Goal: Contribute content: Contribute content

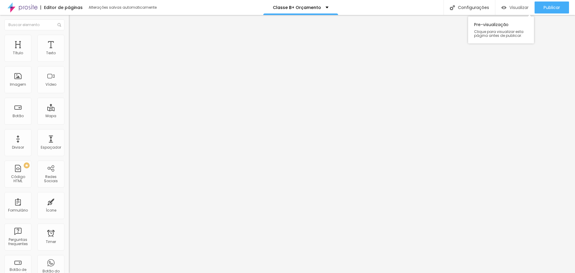
click at [510, 5] on span "Visualizar" at bounding box center [518, 7] width 19 height 5
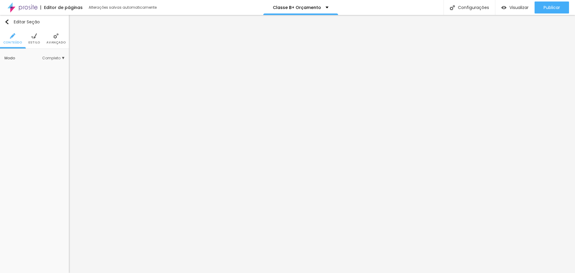
click at [52, 45] on li "Avançado" at bounding box center [55, 39] width 19 height 20
click at [32, 38] on img at bounding box center [33, 35] width 5 height 5
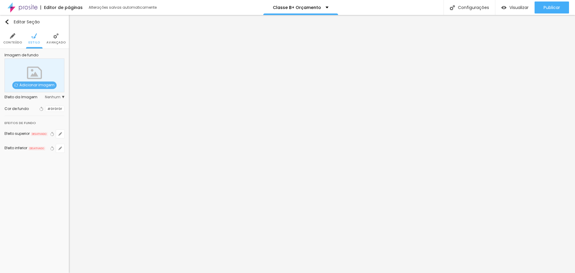
click at [52, 39] on li "Avançado" at bounding box center [55, 39] width 19 height 20
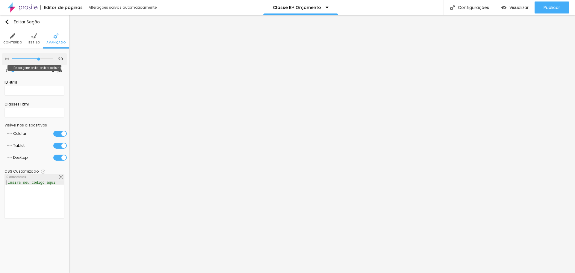
type input "15"
type input "5"
type input "0"
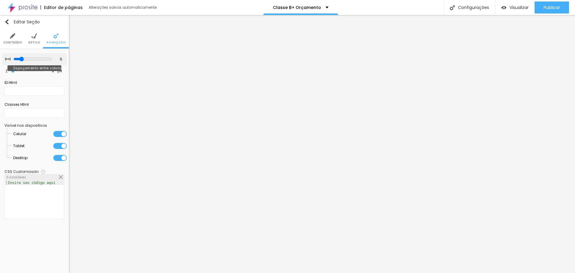
type input "0"
drag, startPoint x: 39, startPoint y: 57, endPoint x: 0, endPoint y: 74, distance: 42.0
type input "0"
click at [12, 60] on input "range" at bounding box center [32, 59] width 41 height 3
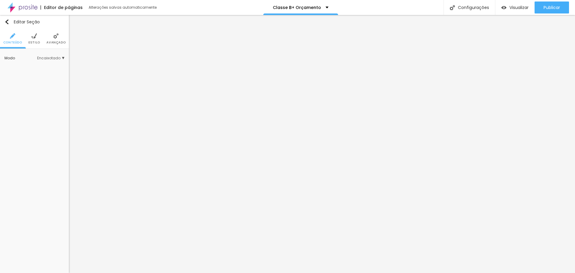
click at [41, 34] on ul "Conteúdo Estilo Avançado" at bounding box center [34, 39] width 69 height 20
click at [37, 40] on li "Estilo" at bounding box center [34, 39] width 12 height 20
click at [56, 41] on span "Avançado" at bounding box center [55, 42] width 19 height 3
click at [59, 36] on li "Avançado" at bounding box center [55, 39] width 19 height 20
click at [58, 35] on img at bounding box center [55, 35] width 5 height 5
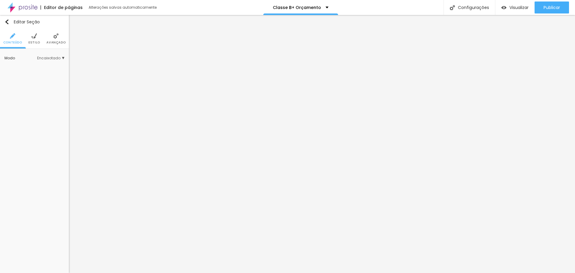
click at [66, 37] on ul "Conteúdo Estilo Avançado" at bounding box center [34, 39] width 69 height 20
click at [60, 37] on li "Avançado" at bounding box center [55, 39] width 19 height 20
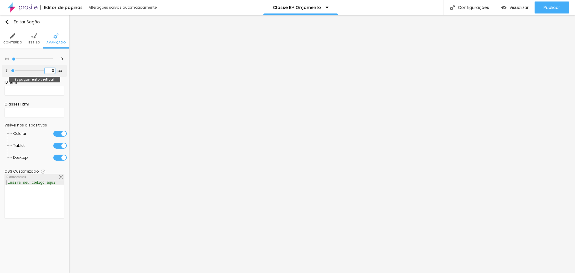
click at [47, 71] on input "0" at bounding box center [50, 71] width 10 height 6
type input "2"
type input "22"
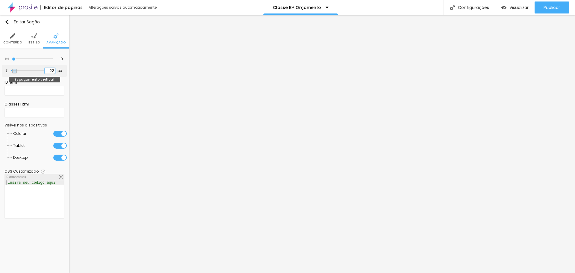
type input "22"
click at [48, 69] on input "22" at bounding box center [50, 71] width 10 height 6
type input "1"
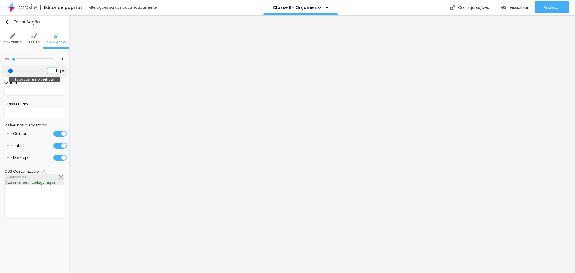
type input "10"
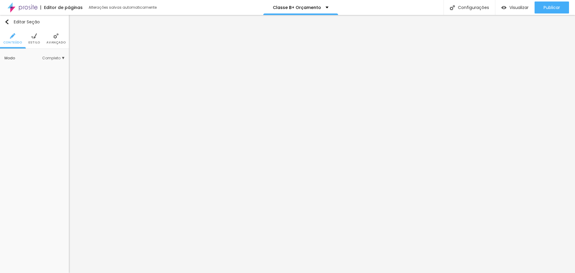
click at [32, 41] on span "Estilo" at bounding box center [34, 42] width 12 height 3
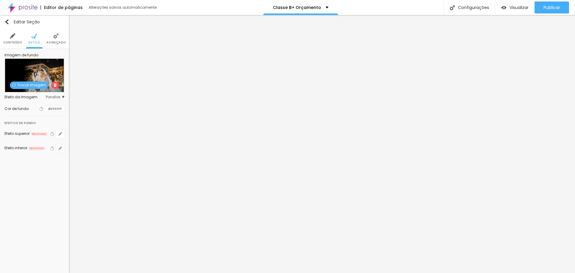
click at [55, 37] on img at bounding box center [55, 35] width 5 height 5
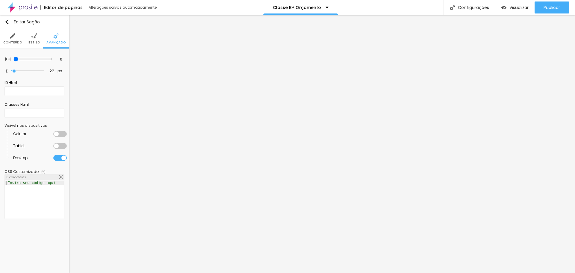
click at [8, 38] on li "Conteúdo" at bounding box center [12, 39] width 19 height 20
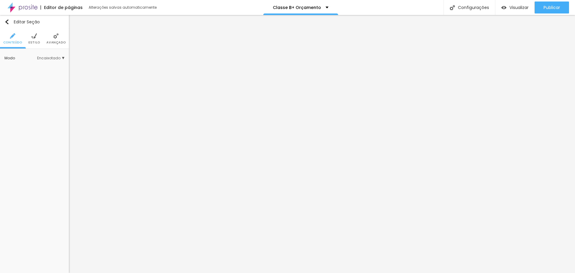
click at [36, 43] on span "Estilo" at bounding box center [34, 42] width 12 height 3
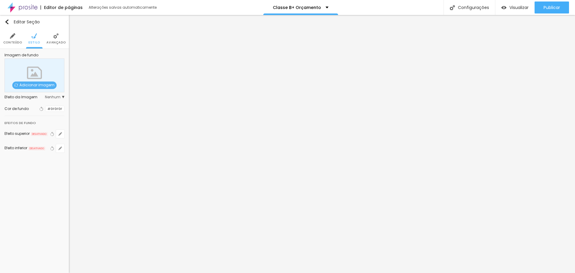
click at [54, 99] on span "Nenhum" at bounding box center [54, 97] width 19 height 4
click at [27, 112] on span "Parallax" at bounding box center [30, 113] width 15 height 5
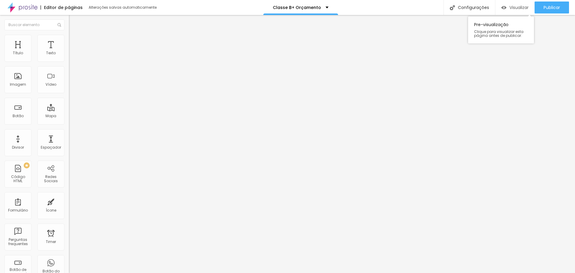
click at [509, 10] on span "Visualizar" at bounding box center [518, 7] width 19 height 5
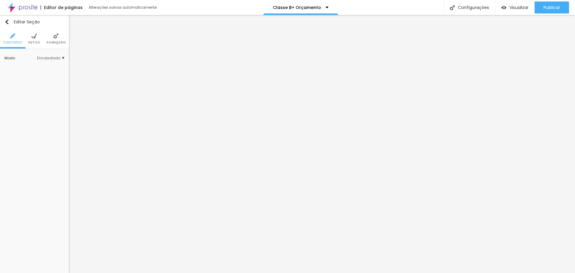
click at [35, 42] on span "Estilo" at bounding box center [34, 42] width 12 height 3
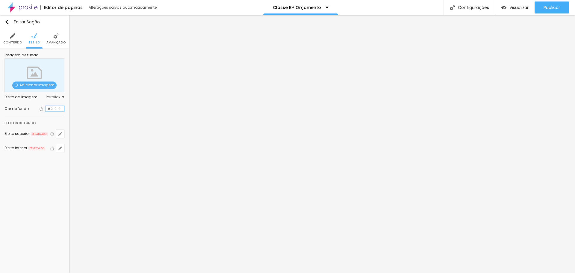
click at [54, 109] on input "#0F0F0F" at bounding box center [55, 109] width 19 height 6
click at [47, 110] on input "#0F0F0F" at bounding box center [55, 109] width 19 height 6
click at [46, 110] on div at bounding box center [46, 109] width 0 height 6
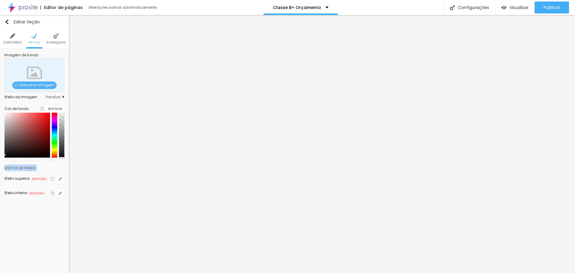
drag, startPoint x: 44, startPoint y: 161, endPoint x: 45, endPoint y: 167, distance: 5.4
click at [45, 167] on div "Editar Seção Conteúdo Estilo Avançado Imagem de fundo Adicionar imagem Efeito d…" at bounding box center [34, 144] width 69 height 258
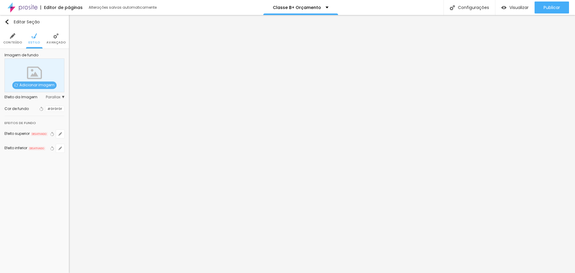
click at [46, 109] on div at bounding box center [46, 109] width 0 height 6
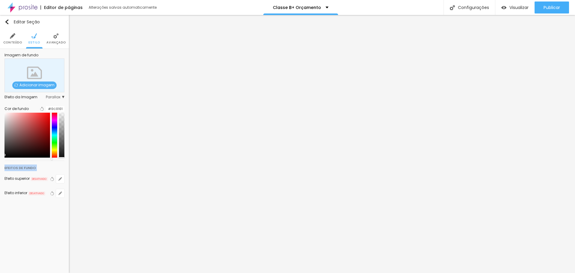
type input "#000000"
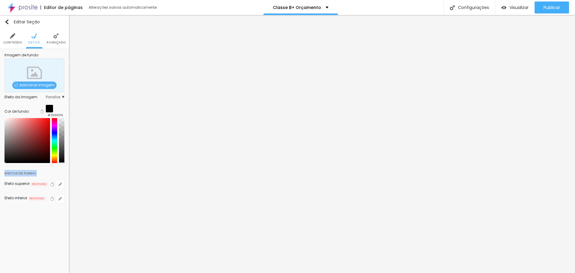
drag, startPoint x: 44, startPoint y: 162, endPoint x: 45, endPoint y: 169, distance: 6.9
click at [45, 169] on div "Editar Seção Conteúdo Estilo Avançado Imagem de fundo Adicionar imagem Efeito d…" at bounding box center [34, 144] width 69 height 258
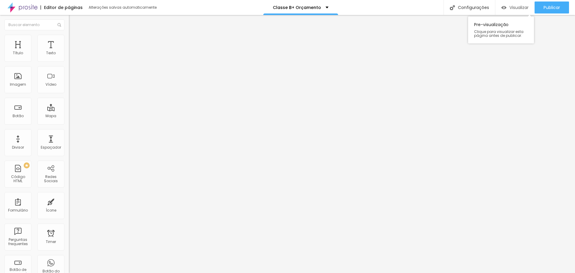
click at [510, 9] on span "Visualizar" at bounding box center [518, 7] width 19 height 5
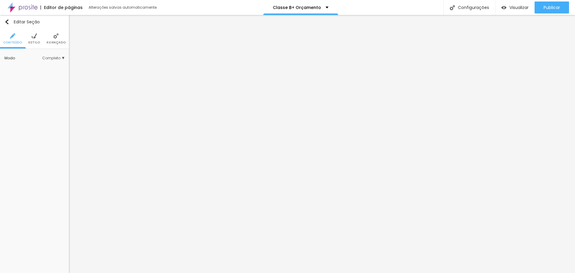
click at [35, 40] on li "Estilo" at bounding box center [34, 39] width 12 height 20
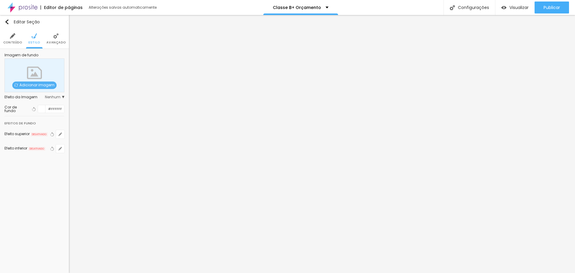
click at [45, 111] on div at bounding box center [41, 108] width 7 height 7
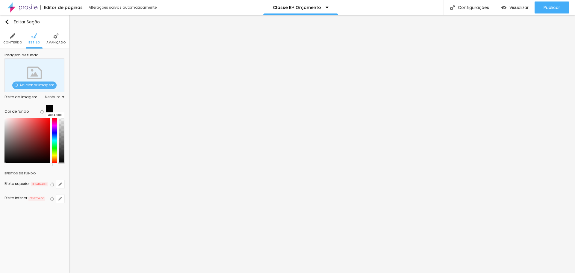
type input "#000000"
drag, startPoint x: 42, startPoint y: 152, endPoint x: 46, endPoint y: 172, distance: 19.6
click at [46, 172] on div "Editar Seção Conteúdo Estilo Avançado Imagem de fundo Adicionar imagem Efeito d…" at bounding box center [34, 144] width 69 height 258
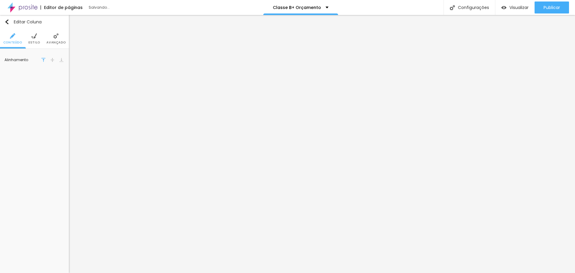
click at [53, 41] on span "Avançado" at bounding box center [55, 42] width 19 height 3
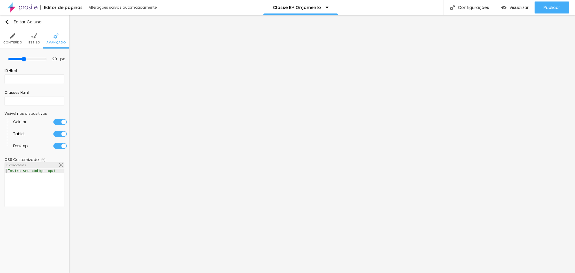
click at [60, 121] on div at bounding box center [59, 122] width 13 height 6
click at [58, 124] on div at bounding box center [59, 122] width 13 height 6
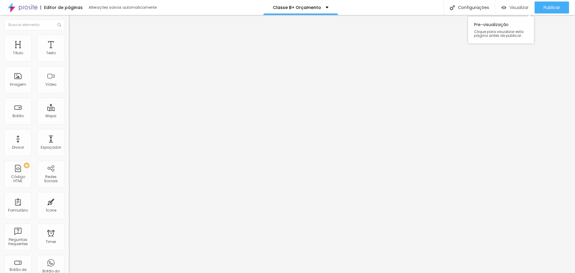
click at [518, 9] on span "Visualizar" at bounding box center [518, 7] width 19 height 5
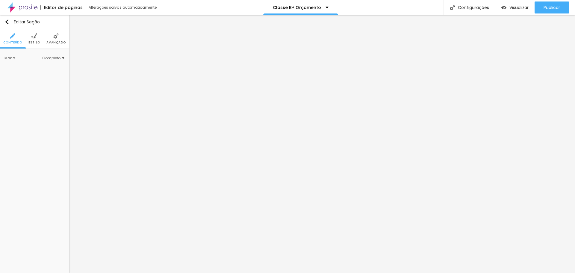
click at [36, 43] on span "Estilo" at bounding box center [34, 42] width 12 height 3
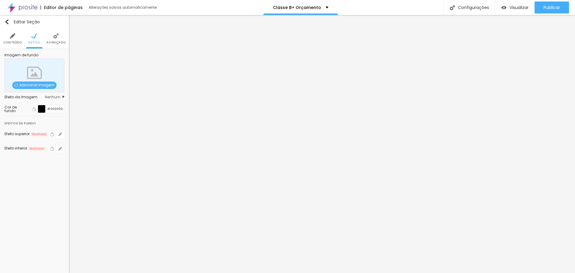
click at [60, 39] on li "Avançado" at bounding box center [55, 39] width 19 height 20
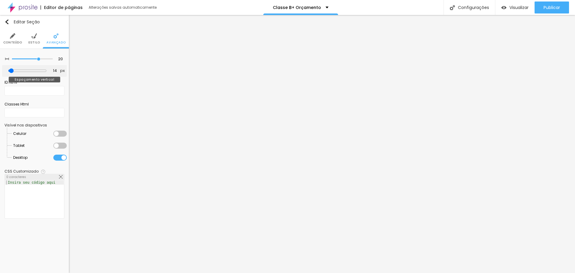
type input "0"
drag, startPoint x: 12, startPoint y: 71, endPoint x: 8, endPoint y: 71, distance: 3.6
type input "0"
click at [11, 71] on input "range" at bounding box center [27, 70] width 33 height 3
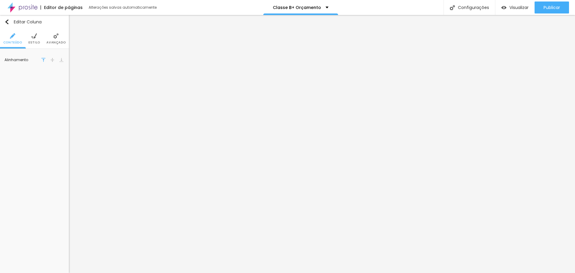
click at [34, 40] on li "Estilo" at bounding box center [34, 39] width 12 height 20
click at [49, 41] on span "Avançado" at bounding box center [49, 42] width 19 height 3
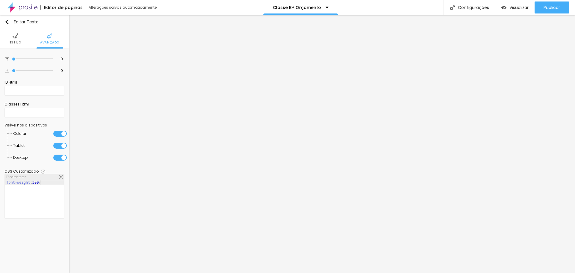
drag, startPoint x: 18, startPoint y: 39, endPoint x: 12, endPoint y: 36, distance: 6.8
click at [18, 39] on li "Estilo" at bounding box center [16, 39] width 12 height 20
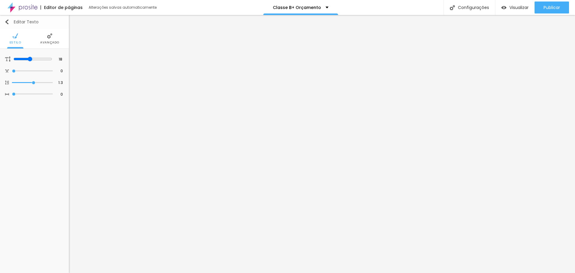
click at [4, 23] on img "button" at bounding box center [6, 21] width 5 height 5
click at [32, 36] on img at bounding box center [33, 35] width 5 height 5
click at [53, 42] on span "Avançado" at bounding box center [55, 42] width 19 height 3
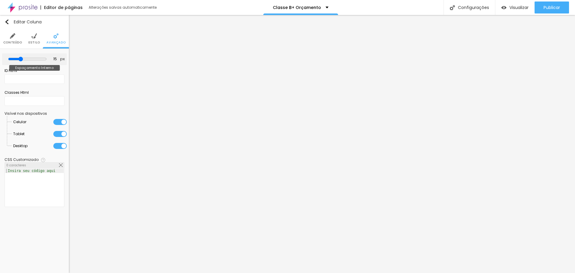
type input "10"
type input "5"
type input "0"
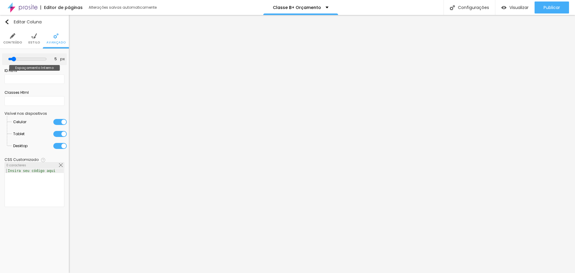
type input "0"
type input "5"
type input "10"
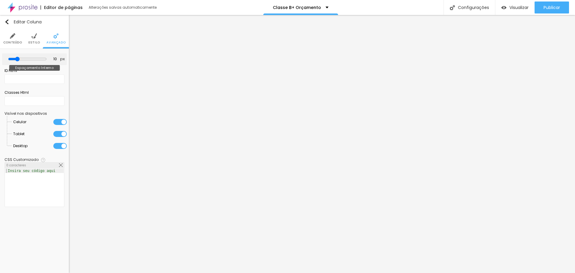
type input "15"
type input "20"
type input "25"
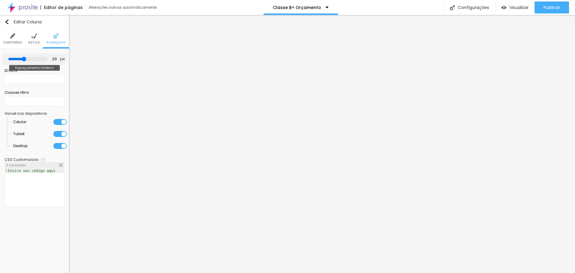
type input "25"
type input "35"
type input "40"
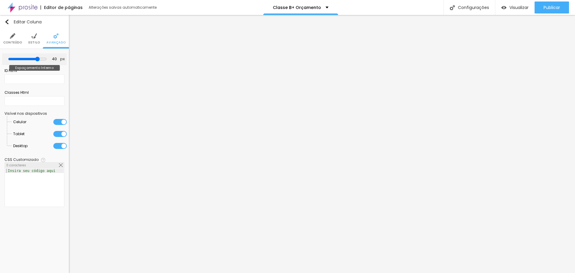
type input "45"
type input "50"
type input "45"
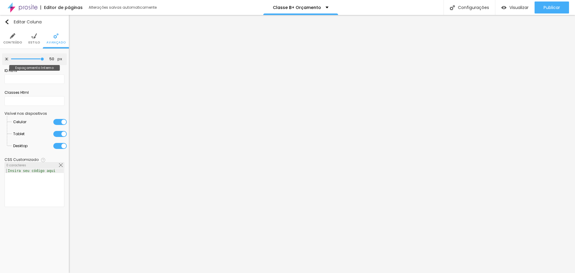
type input "45"
type input "40"
type input "35"
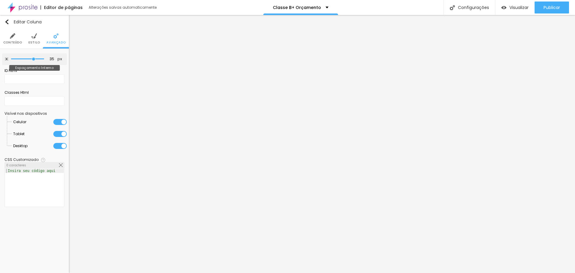
type input "20"
type input "0"
drag, startPoint x: 22, startPoint y: 60, endPoint x: 0, endPoint y: 69, distance: 23.1
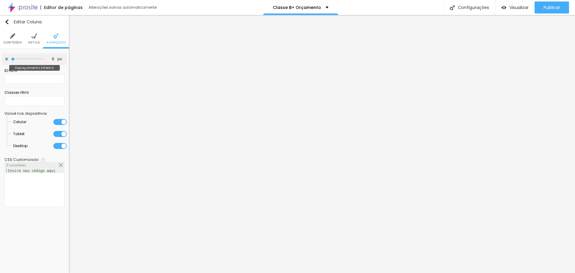
click at [11, 60] on input "range" at bounding box center [27, 59] width 33 height 3
click at [515, 9] on span "Visualizar" at bounding box center [518, 7] width 19 height 5
click at [55, 60] on input "0" at bounding box center [50, 59] width 10 height 6
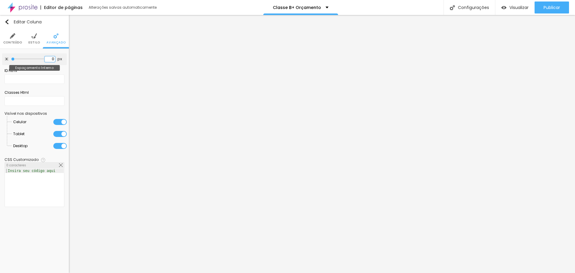
type input "0"
type input "1"
type input "15"
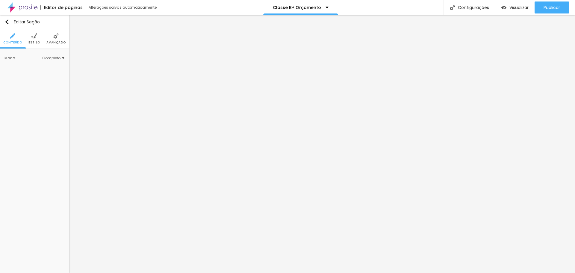
click at [53, 35] on li "Avançado" at bounding box center [55, 39] width 19 height 20
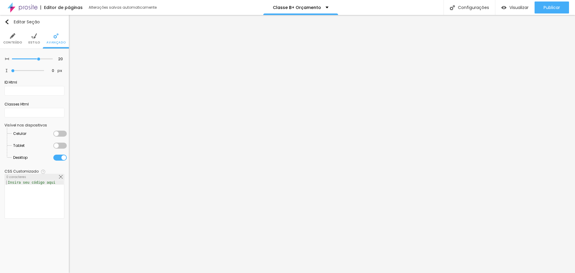
click at [61, 146] on div at bounding box center [59, 146] width 13 height 6
click at [58, 133] on div at bounding box center [59, 134] width 13 height 6
click at [58, 148] on div at bounding box center [59, 146] width 13 height 6
click at [58, 135] on div at bounding box center [59, 134] width 13 height 6
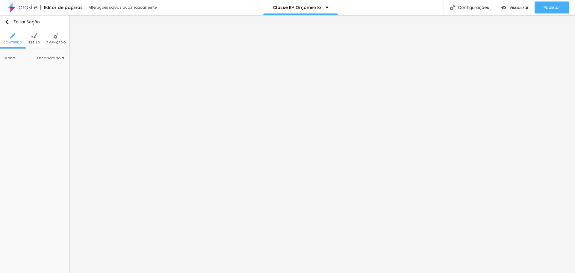
click at [30, 34] on li "Estilo" at bounding box center [34, 39] width 12 height 20
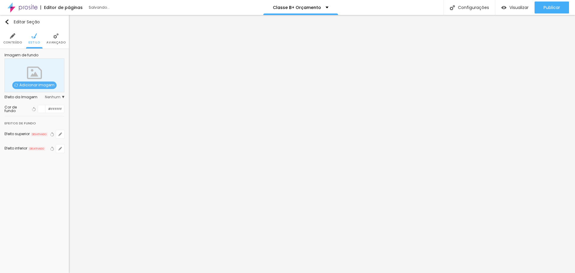
click at [41, 110] on div at bounding box center [41, 108] width 7 height 7
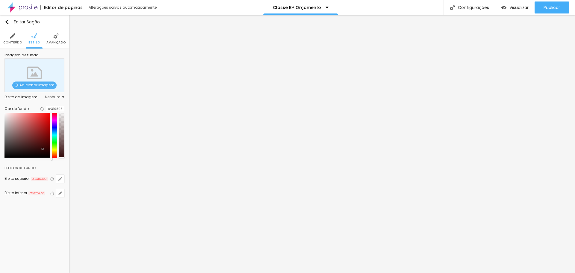
type input "#000000"
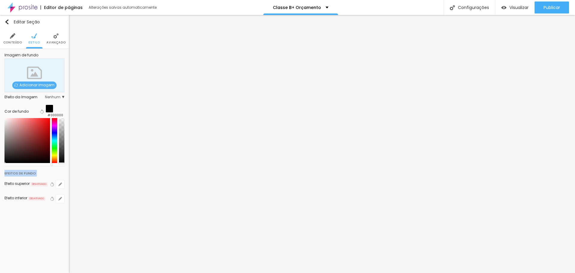
drag, startPoint x: 42, startPoint y: 158, endPoint x: 61, endPoint y: 172, distance: 23.8
click at [43, 174] on div "Editar Seção Conteúdo Estilo Avançado Imagem de fundo Adicionar imagem Efeito d…" at bounding box center [34, 144] width 69 height 258
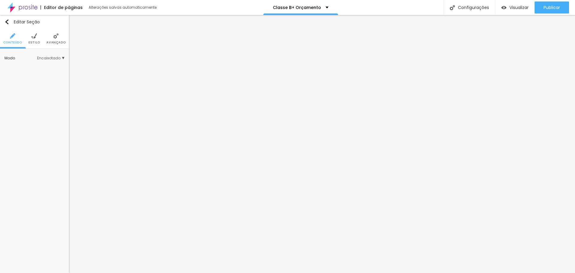
click at [60, 38] on li "Avançado" at bounding box center [55, 39] width 19 height 20
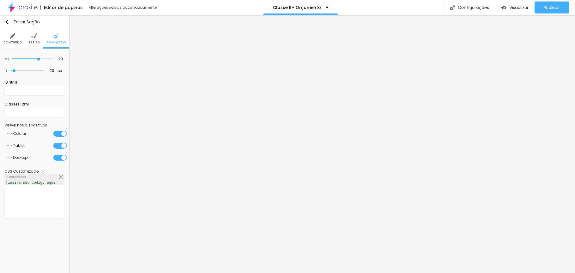
click at [55, 155] on div at bounding box center [59, 158] width 13 height 6
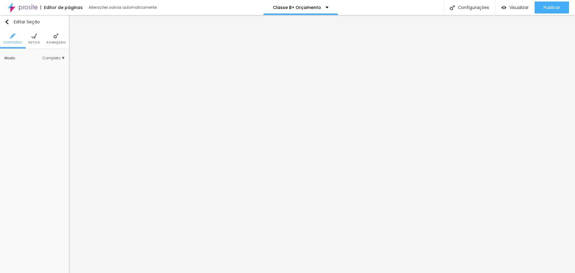
click at [53, 35] on li "Avançado" at bounding box center [55, 39] width 19 height 20
click at [40, 38] on ul "Conteúdo Estilo Avançado" at bounding box center [34, 39] width 69 height 20
click at [35, 39] on img at bounding box center [33, 35] width 5 height 5
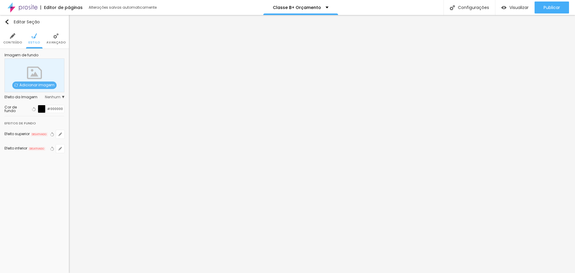
click at [61, 43] on span "Avançado" at bounding box center [55, 42] width 19 height 3
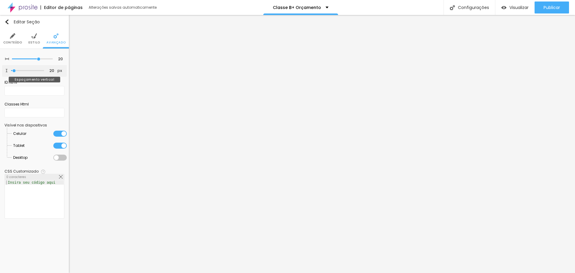
type input "13"
type input "0"
drag, startPoint x: 15, startPoint y: 72, endPoint x: 9, endPoint y: 72, distance: 6.0
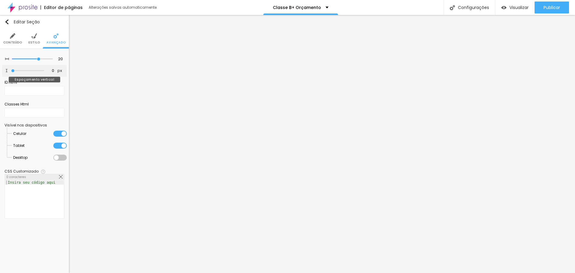
type input "0"
click at [11, 72] on input "range" at bounding box center [27, 70] width 33 height 3
type input "5"
type input "0"
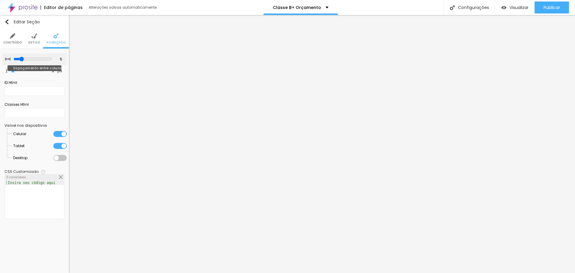
type input "0"
drag, startPoint x: 39, startPoint y: 58, endPoint x: 0, endPoint y: 78, distance: 43.1
type input "0"
click at [12, 60] on input "range" at bounding box center [32, 59] width 41 height 3
click at [507, 7] on div "Visualizar" at bounding box center [514, 7] width 27 height 5
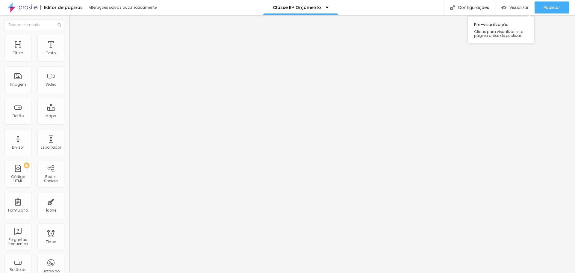
click at [515, 7] on span "Visualizar" at bounding box center [518, 7] width 19 height 5
click at [503, 9] on img "button" at bounding box center [503, 7] width 5 height 5
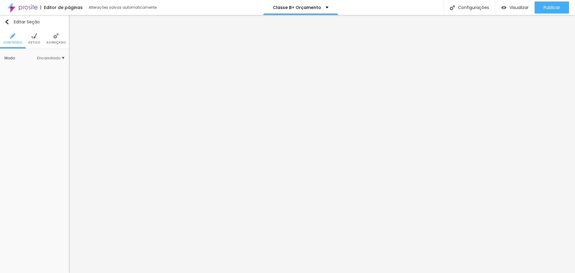
click at [35, 41] on span "Estilo" at bounding box center [34, 42] width 12 height 3
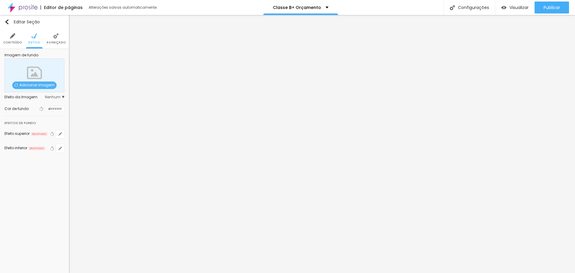
click at [62, 45] on li "Avançado" at bounding box center [55, 39] width 19 height 20
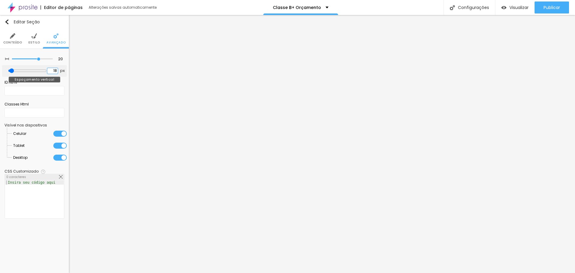
click at [53, 70] on input "18" at bounding box center [52, 71] width 10 height 6
type input "1"
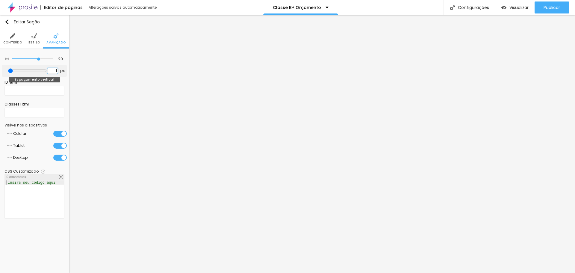
type input "10"
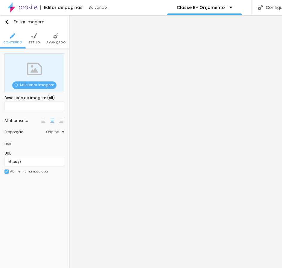
click at [34, 83] on span "Adicionar imagem" at bounding box center [34, 84] width 44 height 7
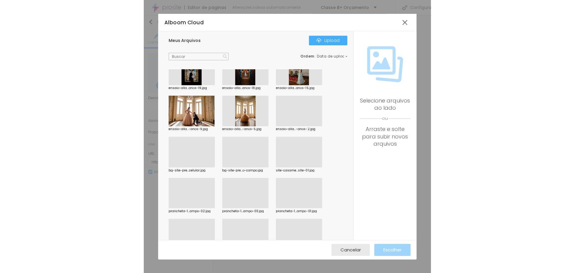
scroll to position [1327, 0]
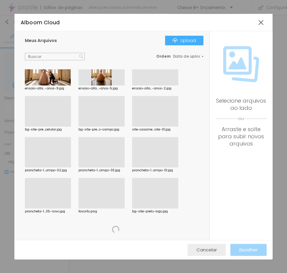
click at [203, 250] on span "Cancelar" at bounding box center [206, 249] width 20 height 5
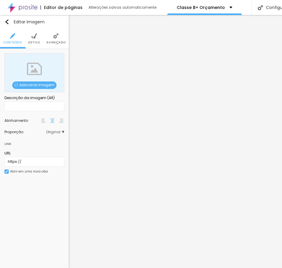
click at [50, 88] on span "Adicionar imagem" at bounding box center [34, 84] width 44 height 7
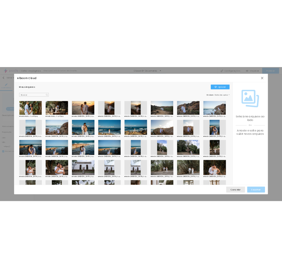
scroll to position [209, 0]
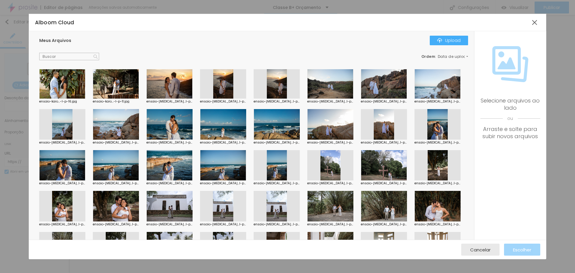
click at [415, 99] on div at bounding box center [438, 83] width 46 height 31
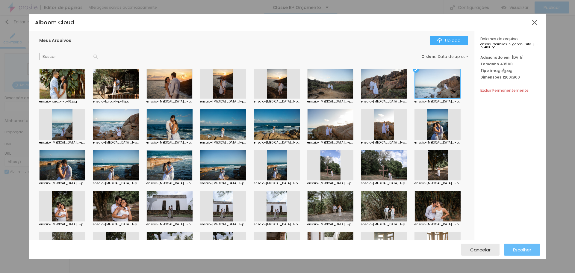
click at [517, 245] on div "Escolher" at bounding box center [522, 249] width 18 height 12
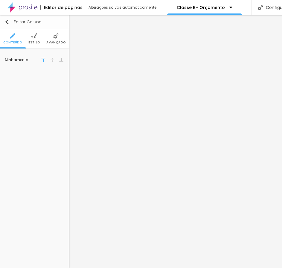
click at [8, 22] on img "button" at bounding box center [6, 21] width 5 height 5
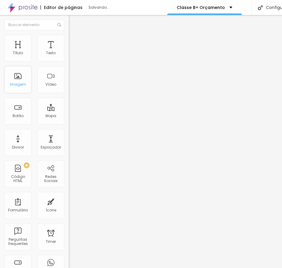
scroll to position [0, 49]
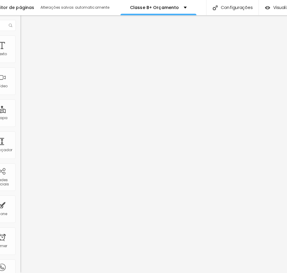
scroll to position [0, 0]
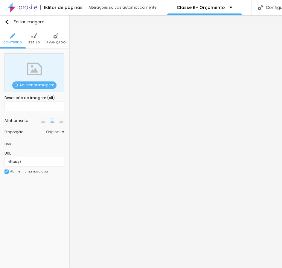
click at [43, 88] on span "Adicionar imagem" at bounding box center [34, 84] width 44 height 7
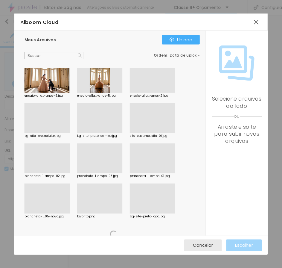
scroll to position [1327, 0]
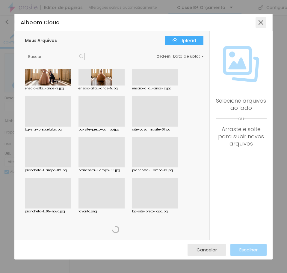
click at [262, 22] on div at bounding box center [260, 22] width 11 height 11
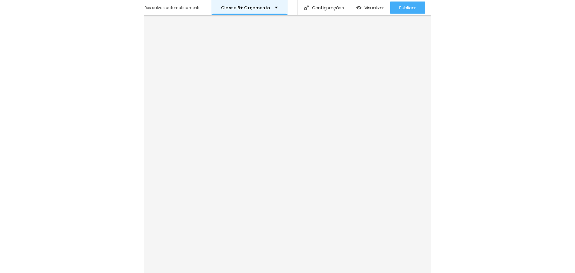
scroll to position [0, 0]
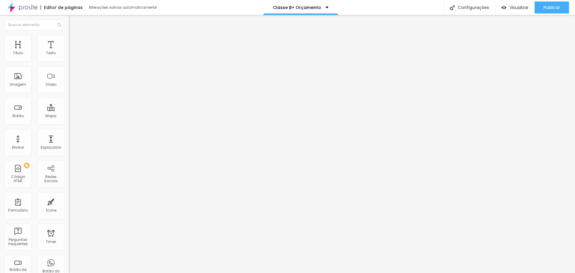
click at [20, 8] on img at bounding box center [22, 7] width 30 height 15
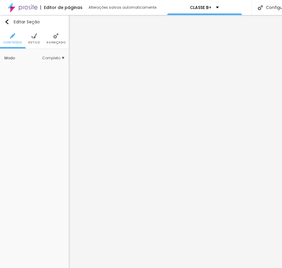
click at [30, 38] on li "Estilo" at bounding box center [34, 39] width 12 height 20
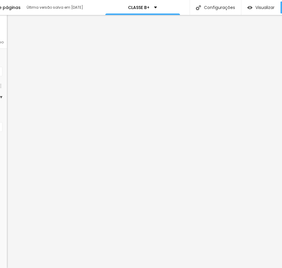
scroll to position [0, 10]
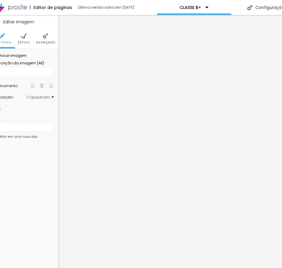
click at [25, 43] on span "Estilo" at bounding box center [24, 42] width 12 height 3
click at [22, 41] on span "Estilo" at bounding box center [24, 42] width 12 height 3
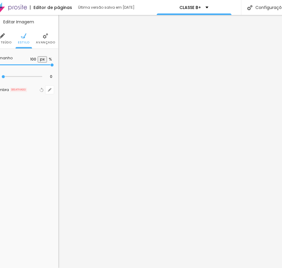
click at [49, 39] on li "Avançado" at bounding box center [45, 39] width 19 height 20
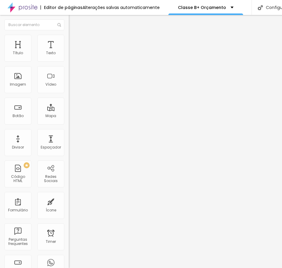
click at [69, 52] on span "Trocar imagem" at bounding box center [85, 48] width 33 height 5
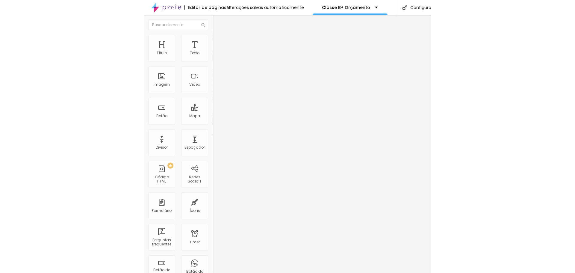
scroll to position [1447, 0]
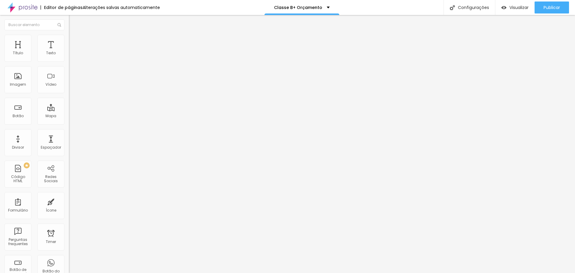
click at [69, 52] on span "Adicionar imagem" at bounding box center [88, 48] width 39 height 5
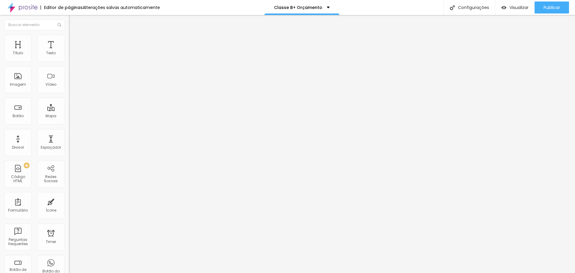
scroll to position [988, 0]
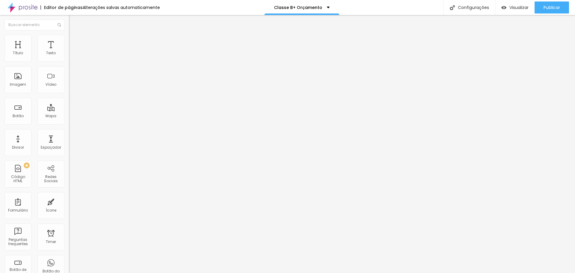
click at [69, 52] on span "Adicionar imagem" at bounding box center [88, 48] width 39 height 5
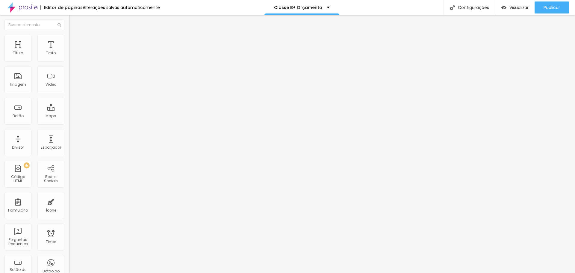
click at [69, 39] on img at bounding box center [71, 37] width 5 height 5
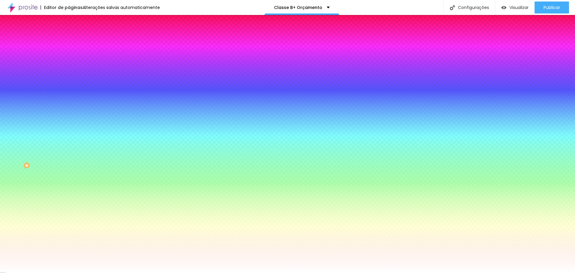
click at [74, 42] on span "Avançado" at bounding box center [84, 44] width 20 height 5
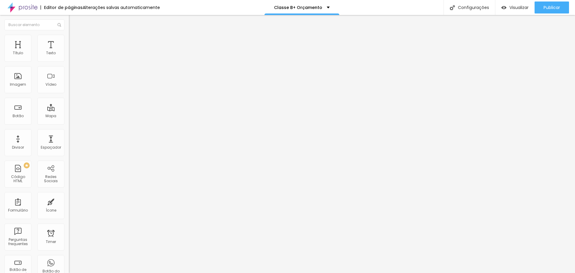
type input "0"
drag, startPoint x: 11, startPoint y: 71, endPoint x: 0, endPoint y: 75, distance: 11.9
type input "0"
click at [69, 201] on input "range" at bounding box center [88, 203] width 39 height 5
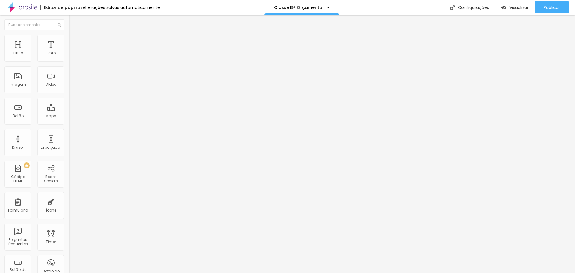
click at [74, 42] on span "Avançado" at bounding box center [84, 44] width 20 height 5
type input "10"
type input "0"
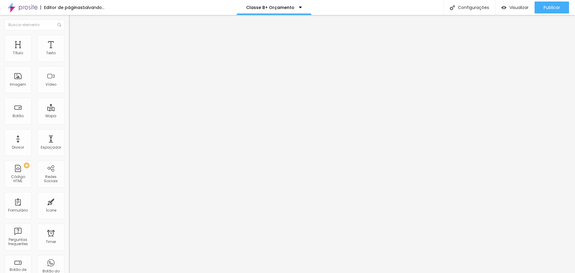
drag, startPoint x: 25, startPoint y: 59, endPoint x: 0, endPoint y: 66, distance: 25.9
type input "0"
click at [69, 116] on input "range" at bounding box center [88, 118] width 39 height 5
click at [69, 41] on img at bounding box center [71, 43] width 5 height 5
type input "25"
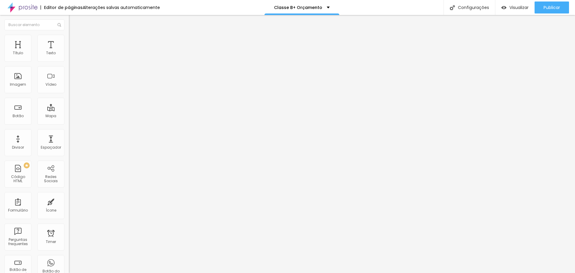
type input "25"
type input "0"
drag, startPoint x: 27, startPoint y: 59, endPoint x: 0, endPoint y: 63, distance: 26.9
type input "0"
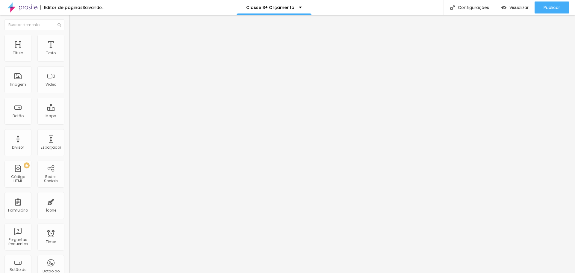
click at [69, 116] on input "range" at bounding box center [88, 118] width 39 height 5
click at [74, 42] on span "Avançado" at bounding box center [84, 44] width 20 height 5
type input "0"
drag, startPoint x: 23, startPoint y: 58, endPoint x: 0, endPoint y: 65, distance: 24.2
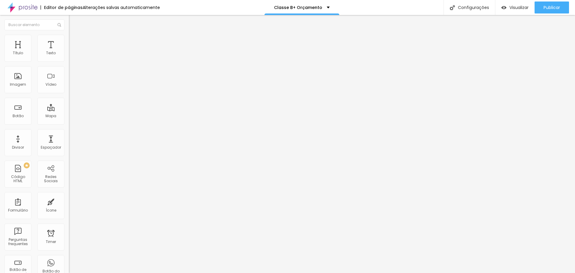
type input "0"
click at [69, 116] on input "range" at bounding box center [88, 118] width 39 height 5
click at [74, 42] on span "Avançado" at bounding box center [84, 44] width 20 height 5
type input "15"
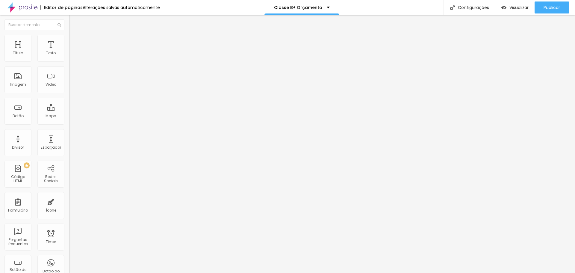
type input "0"
click at [69, 116] on input "range" at bounding box center [88, 118] width 39 height 5
click at [69, 41] on li "Avançado" at bounding box center [103, 44] width 69 height 6
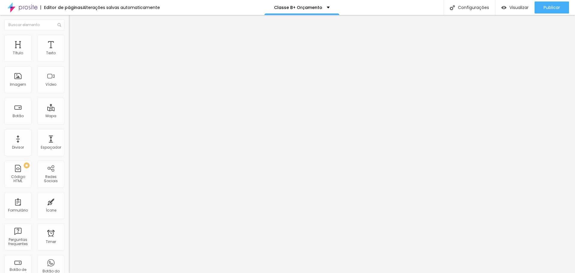
type input "18"
type input "0"
drag, startPoint x: 14, startPoint y: 70, endPoint x: 0, endPoint y: 73, distance: 14.7
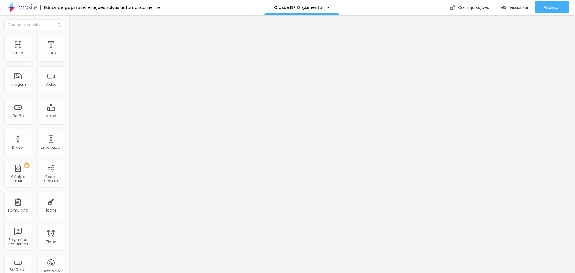
type input "0"
click at [69, 201] on input "range" at bounding box center [88, 203] width 39 height 5
click at [69, 116] on input "range" at bounding box center [88, 118] width 39 height 5
click at [74, 42] on span "Avançado" at bounding box center [84, 44] width 20 height 5
type input "15"
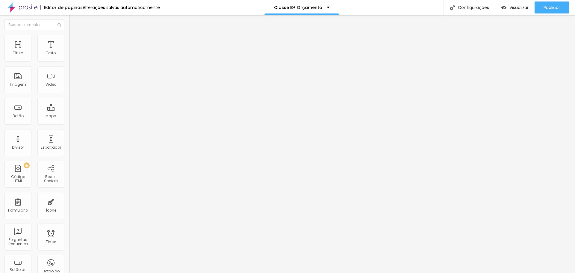
type input "15"
type input "10"
type input "5"
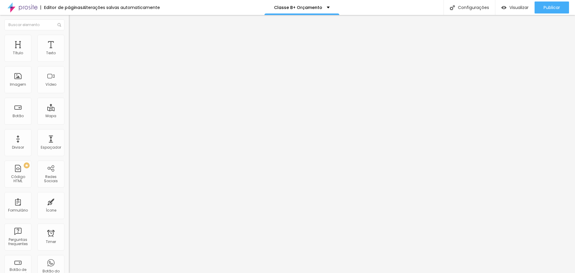
drag, startPoint x: 37, startPoint y: 59, endPoint x: 20, endPoint y: 60, distance: 16.8
type input "5"
click at [69, 116] on input "range" at bounding box center [88, 118] width 39 height 5
click at [74, 42] on span "Avançado" at bounding box center [84, 44] width 20 height 5
click at [69, 122] on input "20" at bounding box center [80, 125] width 22 height 6
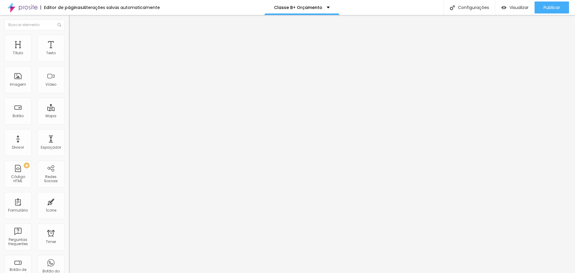
click at [69, 122] on input "20" at bounding box center [80, 125] width 22 height 6
type input "5"
click at [69, 41] on li "Avançado" at bounding box center [103, 44] width 69 height 6
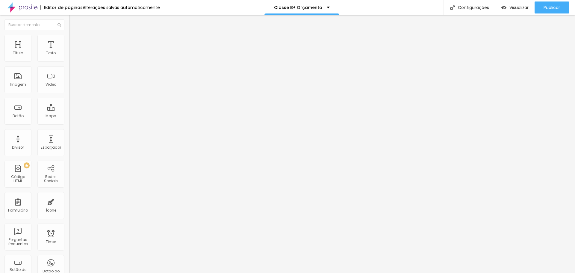
type input "10"
type input "5"
type input "0"
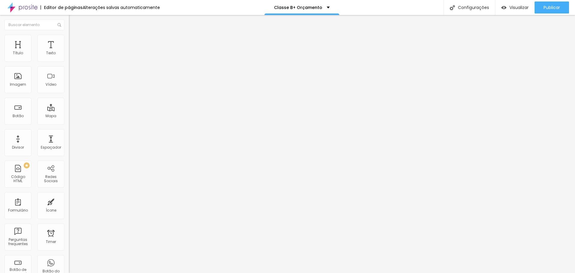
type input "0"
drag, startPoint x: 19, startPoint y: 60, endPoint x: 0, endPoint y: 67, distance: 20.5
type input "0"
click at [69, 116] on input "range" at bounding box center [88, 118] width 39 height 5
type input "7"
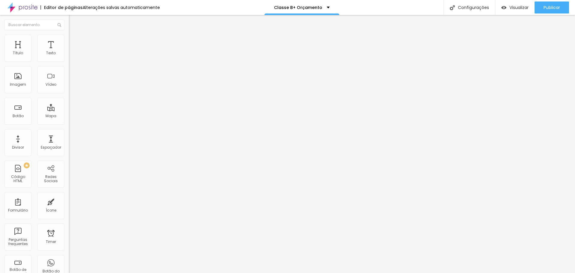
type input "7"
type input "34"
type input "39"
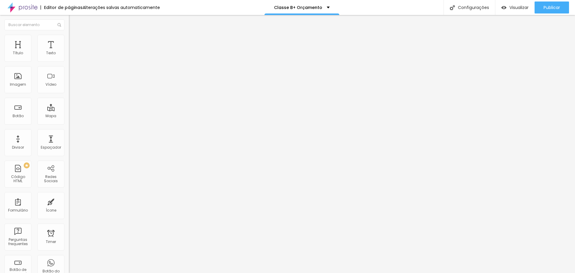
type input "44"
type input "50"
type input "18"
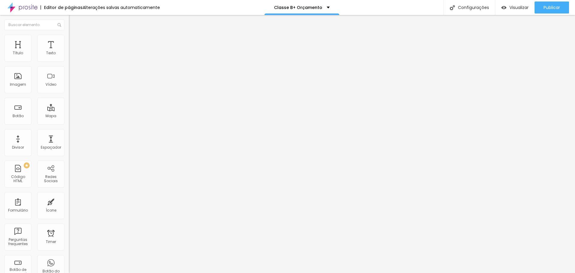
type input "18"
type input "2"
type input "0"
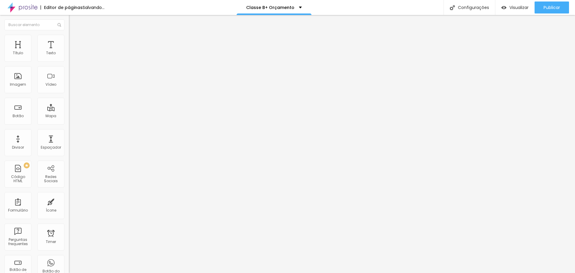
drag, startPoint x: 12, startPoint y: 70, endPoint x: 2, endPoint y: 71, distance: 10.2
click at [69, 201] on input "range" at bounding box center [88, 203] width 39 height 5
type input "5"
type input "10"
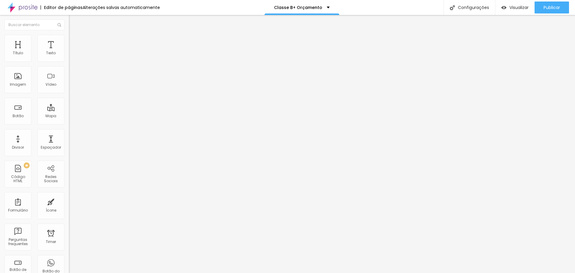
type input "10"
type input "15"
drag, startPoint x: 14, startPoint y: 60, endPoint x: 33, endPoint y: 61, distance: 18.9
type input "15"
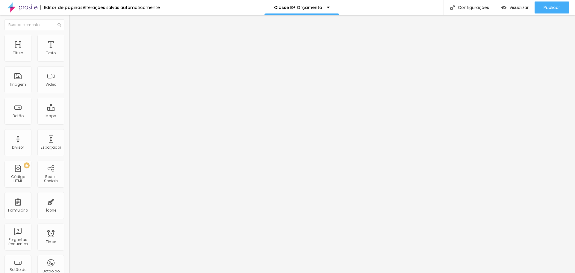
click at [69, 116] on input "range" at bounding box center [88, 118] width 39 height 5
click at [74, 43] on span "Avançado" at bounding box center [84, 44] width 20 height 5
click at [69, 56] on div "5 Espaçamento entre colunas" at bounding box center [103, 89] width 69 height 85
click at [69, 122] on input "5" at bounding box center [80, 125] width 22 height 6
type input "15"
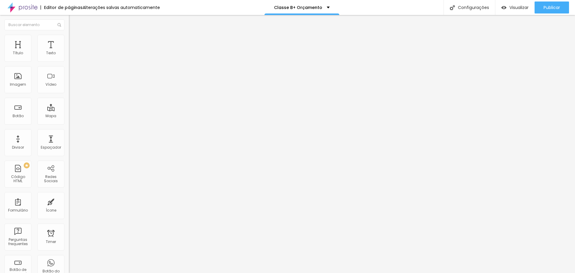
type input "15"
click at [69, 52] on span "Trocar imagem" at bounding box center [85, 48] width 33 height 5
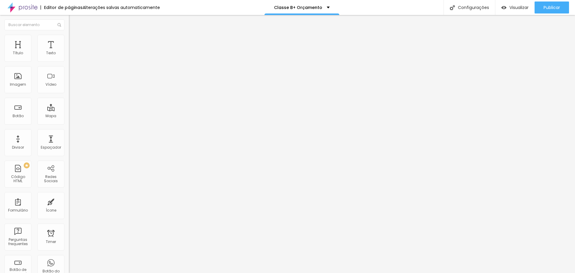
scroll to position [0, 0]
click at [69, 94] on span "Original" at bounding box center [76, 91] width 14 height 5
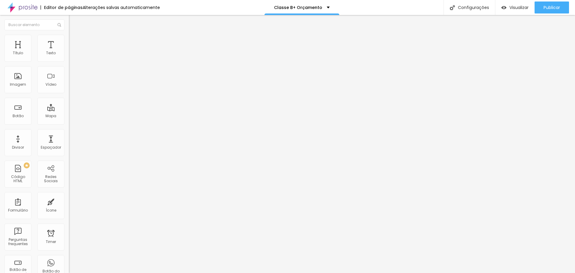
click at [69, 105] on span "Quadrado" at bounding box center [78, 101] width 19 height 5
click at [69, 101] on span "Padrão" at bounding box center [75, 98] width 13 height 5
click at [282, 8] on span "Visualizar" at bounding box center [518, 7] width 19 height 5
click at [69, 52] on span "Trocar imagem" at bounding box center [85, 48] width 33 height 5
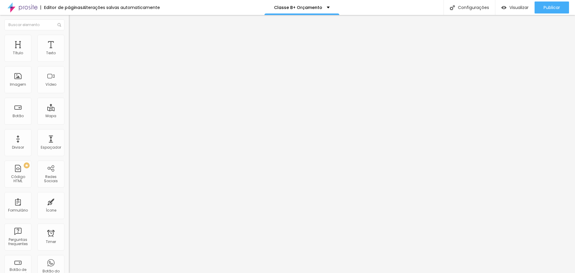
click at [69, 94] on span "4:3 Padrão" at bounding box center [79, 91] width 20 height 5
click at [69, 110] on span "Original" at bounding box center [76, 107] width 14 height 5
click at [69, 52] on span "Trocar imagem" at bounding box center [85, 48] width 33 height 5
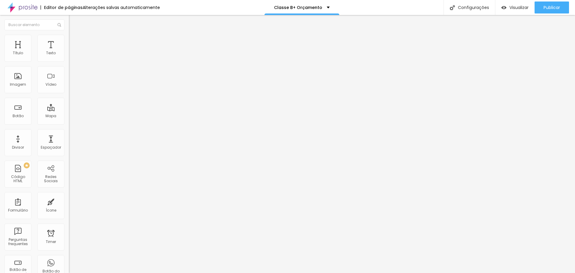
scroll to position [30, 0]
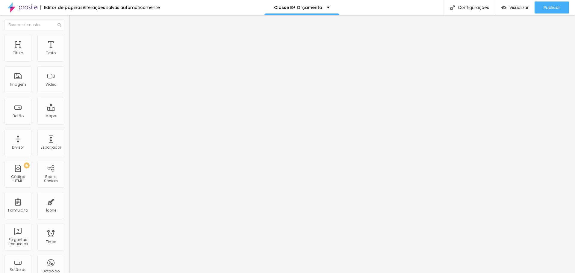
click at [69, 52] on span "Trocar imagem" at bounding box center [85, 48] width 33 height 5
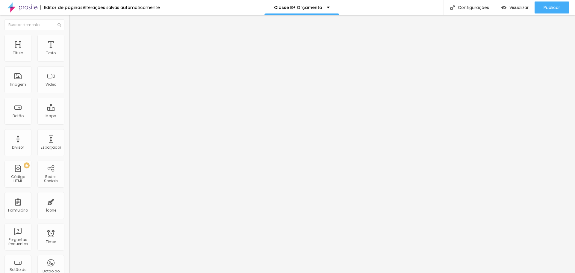
click at [69, 52] on span "Trocar imagem" at bounding box center [85, 48] width 33 height 5
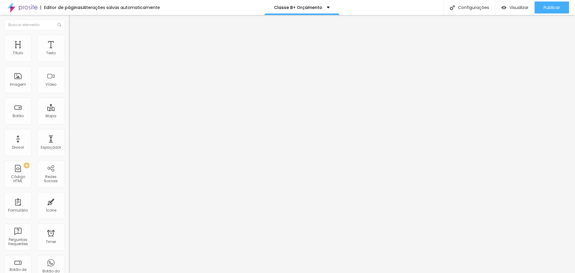
click at [282, 6] on span "Visualizar" at bounding box center [518, 7] width 19 height 5
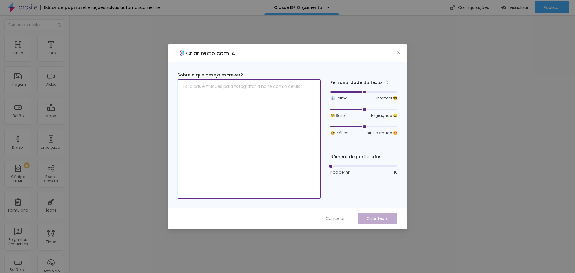
click at [231, 97] on textarea at bounding box center [249, 138] width 143 height 119
type textarea "Oque os nossos clientes falam sobre nós"
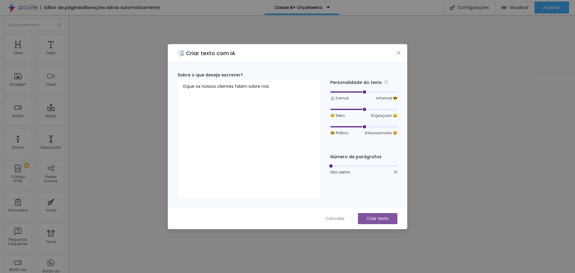
click at [282, 217] on p "Criar texto" at bounding box center [378, 218] width 22 height 6
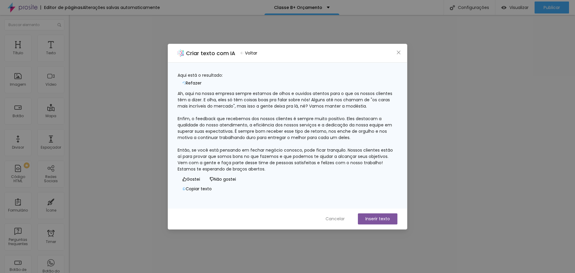
scroll to position [12, 0]
click at [282, 220] on span "Cancelar" at bounding box center [335, 219] width 19 height 6
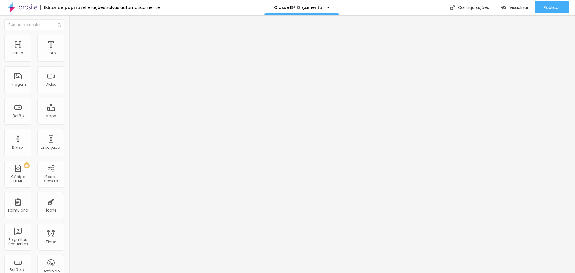
click at [69, 51] on div "Adicionar imagem" at bounding box center [103, 49] width 69 height 4
click at [69, 52] on span "Adicionar imagem" at bounding box center [88, 48] width 39 height 5
click at [69, 110] on div "Proporção Original Cinema 16:9 Padrão 4:3 Quadrado 1:1 Original" at bounding box center [103, 98] width 69 height 24
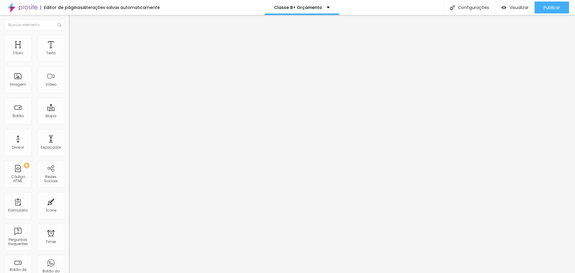
click at [69, 94] on span "Original" at bounding box center [76, 91] width 14 height 5
click at [69, 97] on span "Cinema" at bounding box center [76, 94] width 15 height 5
click at [69, 40] on li "Estilo" at bounding box center [103, 38] width 69 height 6
type input "3"
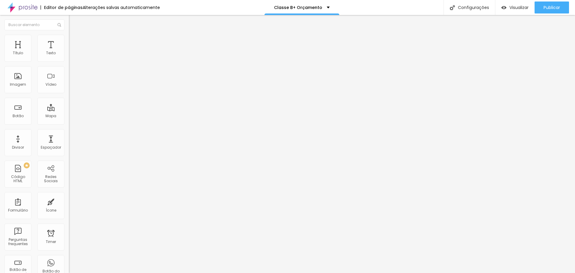
type input "200"
drag, startPoint x: 91, startPoint y: 81, endPoint x: 100, endPoint y: 82, distance: 9.3
type input "200"
click at [100, 131] on input "range" at bounding box center [88, 133] width 39 height 5
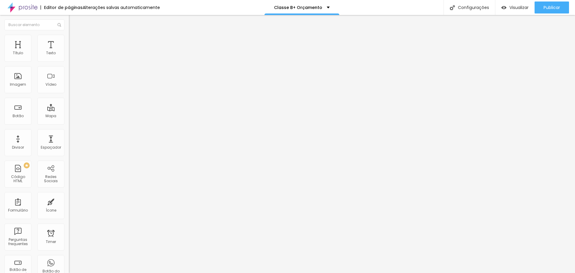
type input "80"
type input "15"
drag, startPoint x: 62, startPoint y: 65, endPoint x: 10, endPoint y: 71, distance: 52.2
type input "15"
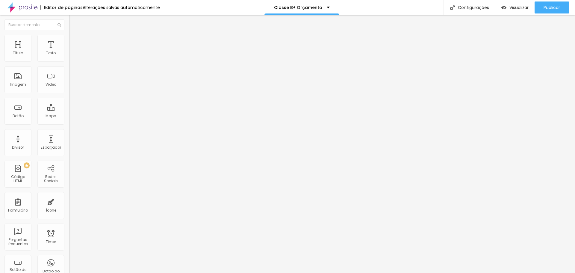
click at [69, 61] on input "range" at bounding box center [88, 59] width 39 height 5
click at [69, 35] on li "Conteúdo" at bounding box center [103, 32] width 69 height 6
click at [69, 94] on span "16:9 Cinema" at bounding box center [80, 91] width 23 height 5
click at [69, 103] on span "Padrão" at bounding box center [75, 100] width 13 height 5
click at [69, 106] on div "Quadrado 1:1" at bounding box center [103, 104] width 69 height 4
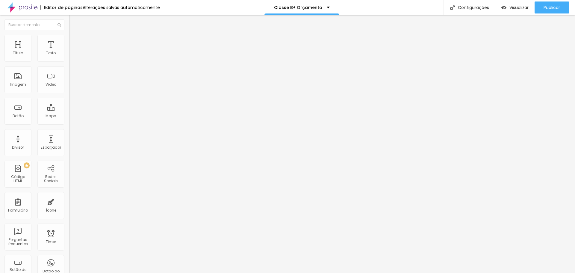
click at [74, 41] on span "Estilo" at bounding box center [78, 38] width 9 height 5
click at [69, 41] on li "Avançado" at bounding box center [103, 44] width 69 height 6
type input "2"
type input "1"
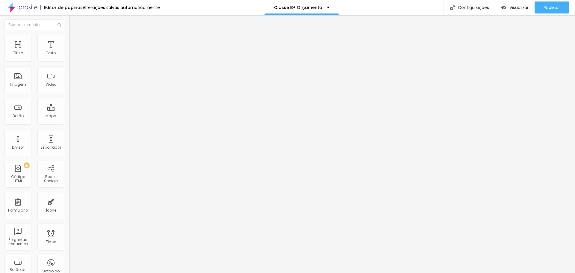
type input "1"
type input "0"
type input "6"
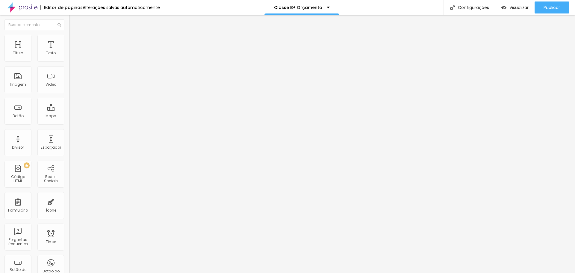
type input "10"
type input "11"
type input "13"
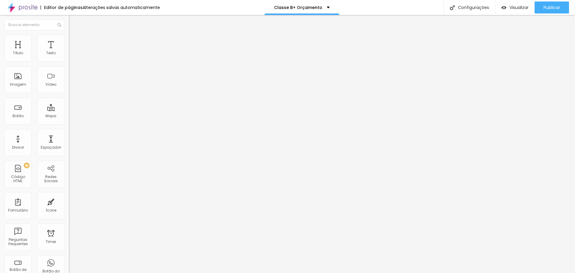
type input "13"
type input "14"
drag, startPoint x: 16, startPoint y: 71, endPoint x: 19, endPoint y: 72, distance: 3.0
type input "14"
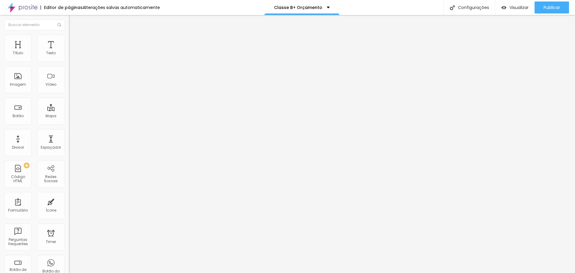
click at [69, 201] on input "range" at bounding box center [88, 203] width 39 height 5
